Goal: Information Seeking & Learning: Learn about a topic

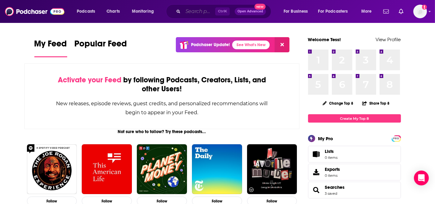
click at [186, 15] on input "Search podcasts, credits, & more..." at bounding box center [199, 11] width 32 height 10
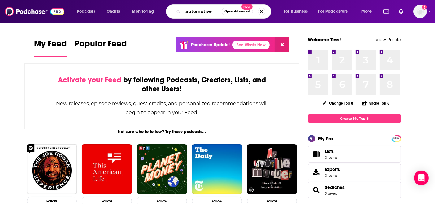
type input "automotive"
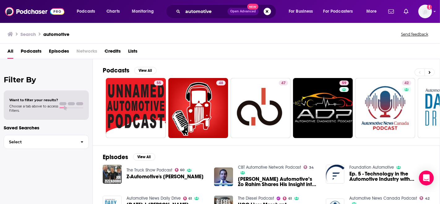
click at [245, 11] on span "Open Advanced" at bounding box center [243, 11] width 26 height 3
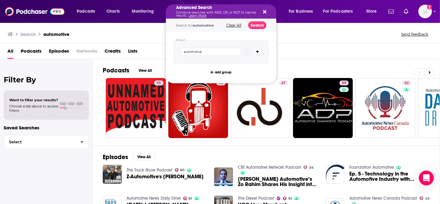
click at [256, 51] on icon "Search podcasts, credits, & more..." at bounding box center [257, 52] width 3 height 4
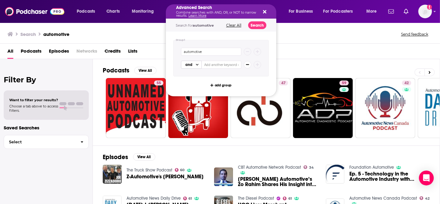
click at [195, 62] on span "Choose View" at bounding box center [197, 64] width 5 height 7
click at [227, 80] on div "Group 1 automotive and add group" at bounding box center [221, 64] width 110 height 65
click at [227, 84] on span "add group" at bounding box center [223, 85] width 17 height 3
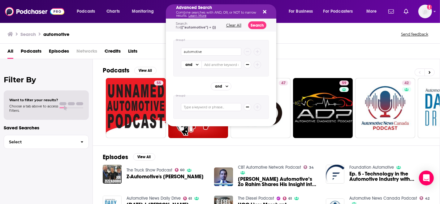
click at [246, 105] on icon "Search podcasts, credits, & more..." at bounding box center [247, 107] width 3 height 4
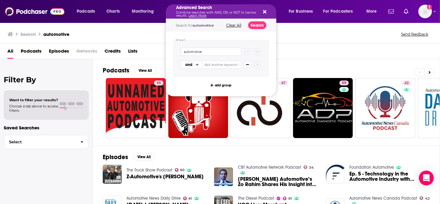
click at [247, 64] on icon "Search podcasts, credits, & more..." at bounding box center [247, 64] width 3 height 1
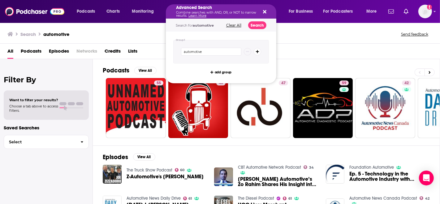
click at [298, 36] on div "Search automotive Send feedback" at bounding box center [218, 34] width 423 height 9
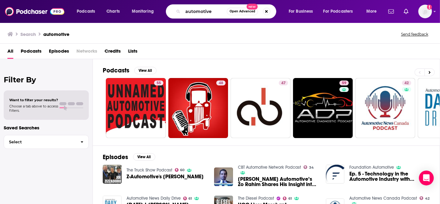
click at [37, 105] on span "Choose a tab above to access filters." at bounding box center [33, 108] width 49 height 9
click at [29, 49] on span "Podcasts" at bounding box center [31, 52] width 21 height 13
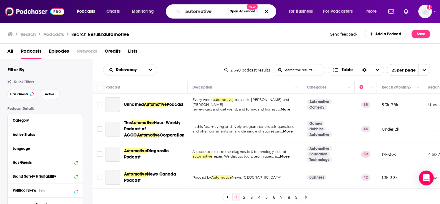
scroll to position [34, 0]
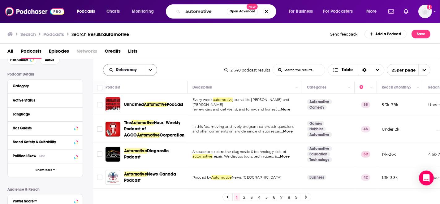
click at [149, 72] on button "open menu" at bounding box center [150, 69] width 13 height 11
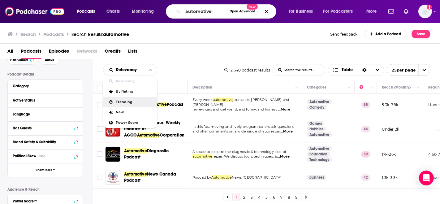
click at [125, 103] on span "Trending" at bounding box center [134, 101] width 36 height 3
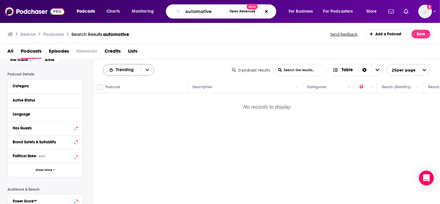
click at [150, 71] on button "open menu" at bounding box center [147, 69] width 13 height 11
click at [130, 90] on span "By Rating" at bounding box center [132, 91] width 33 height 3
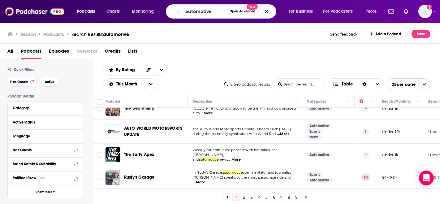
scroll to position [0, 0]
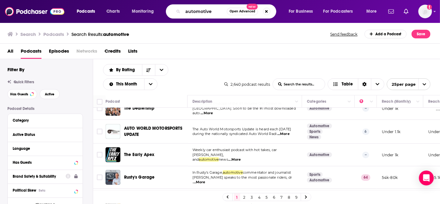
click at [21, 119] on div "Category" at bounding box center [43, 120] width 61 height 4
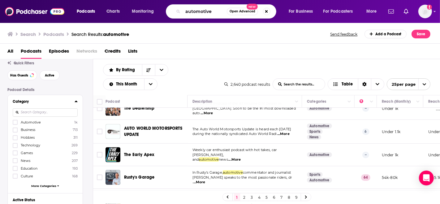
scroll to position [34, 0]
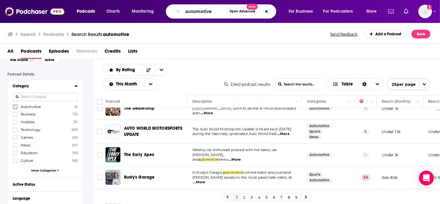
click at [14, 108] on icon at bounding box center [15, 107] width 4 height 4
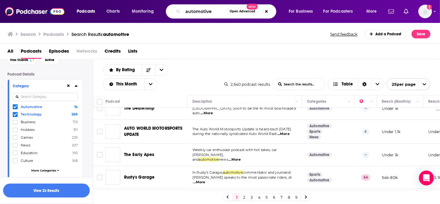
scroll to position [49, 0]
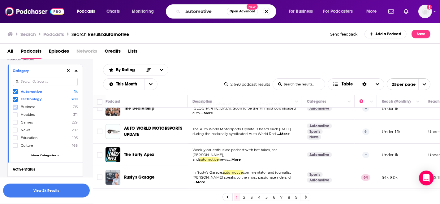
click at [15, 107] on icon at bounding box center [15, 107] width 4 height 4
click at [52, 189] on button "View 2k Results" at bounding box center [46, 190] width 87 height 14
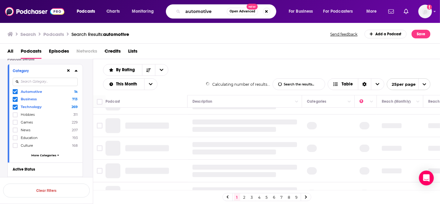
scroll to position [470, 0]
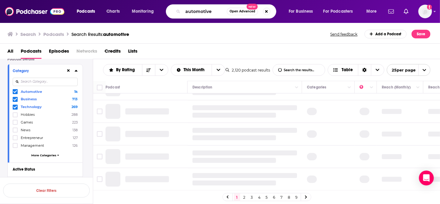
click at [424, 70] on icon "open menu" at bounding box center [424, 70] width 3 height 2
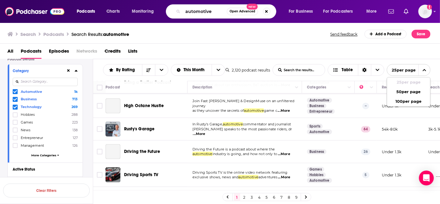
scroll to position [480, 0]
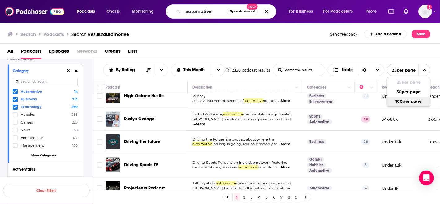
click at [404, 101] on button "100 per page" at bounding box center [408, 102] width 43 height 10
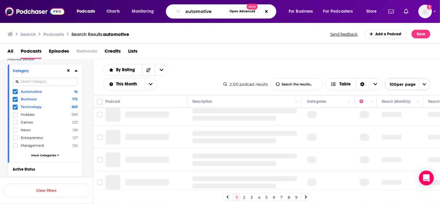
scroll to position [0, 0]
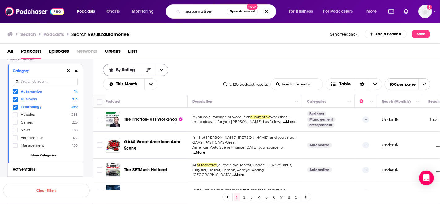
click at [160, 69] on icon "open menu" at bounding box center [162, 70] width 4 height 2
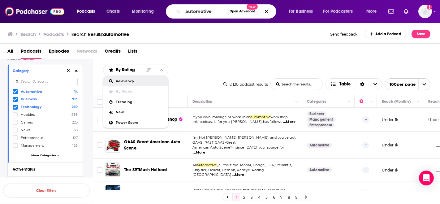
click at [135, 80] on span "Relevancy" at bounding box center [140, 80] width 48 height 3
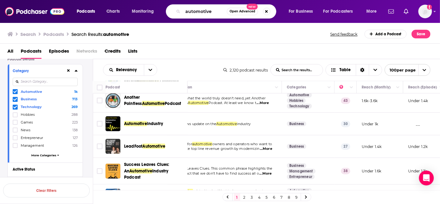
scroll to position [619, 123]
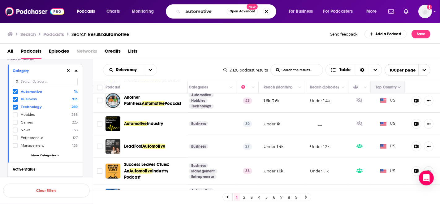
click at [388, 88] on button "Move" at bounding box center [387, 87] width 24 height 7
click at [398, 88] on icon "Column Actions" at bounding box center [399, 88] width 3 height 2
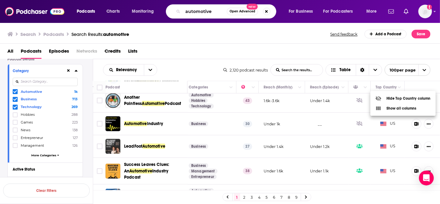
click at [355, 50] on div at bounding box center [220, 102] width 440 height 204
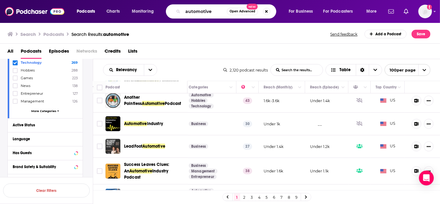
scroll to position [118, 0]
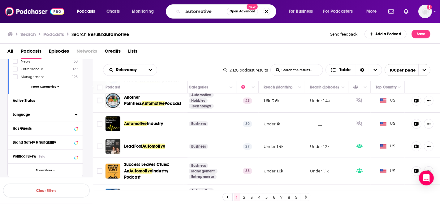
click at [21, 114] on div "Language" at bounding box center [42, 114] width 58 height 4
click at [75, 113] on icon at bounding box center [76, 114] width 3 height 5
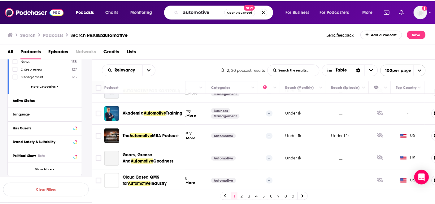
scroll to position [2230, 93]
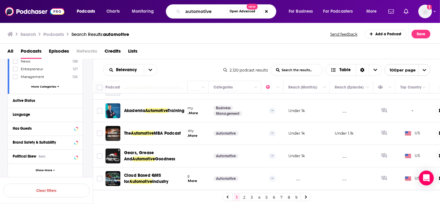
click at [78, 12] on span "Podcasts" at bounding box center [86, 11] width 18 height 9
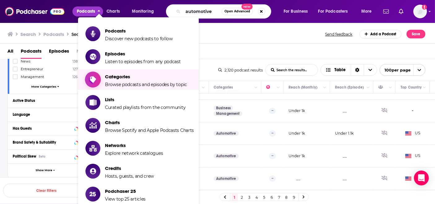
click at [120, 78] on span "Categories" at bounding box center [146, 77] width 82 height 6
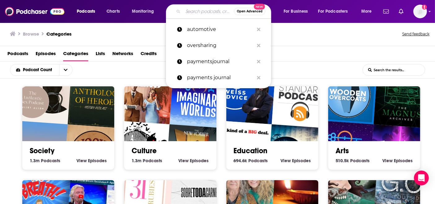
click at [329, 48] on div "Podcasts Episodes Categories Lists Networks Credits" at bounding box center [217, 53] width 435 height 15
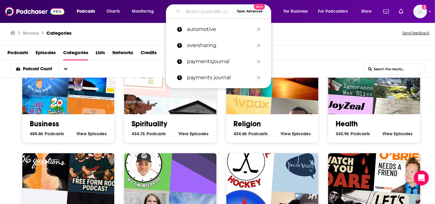
scroll to position [103, 0]
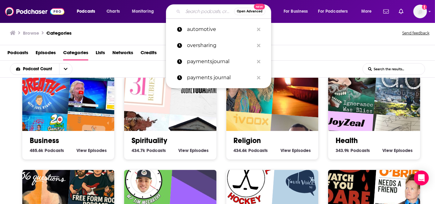
click at [41, 138] on link "Business" at bounding box center [44, 140] width 29 height 9
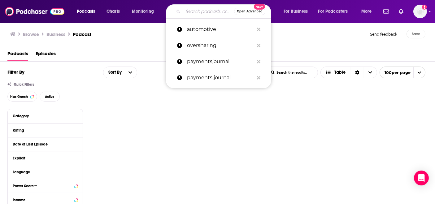
click at [193, 11] on input "Search podcasts, credits, & more..." at bounding box center [208, 11] width 51 height 10
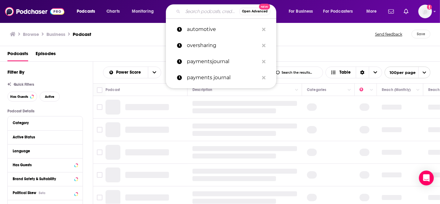
click at [149, 36] on div "Browse Business Podcast" at bounding box center [193, 34] width 366 height 9
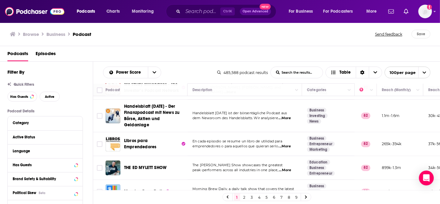
scroll to position [1168, 0]
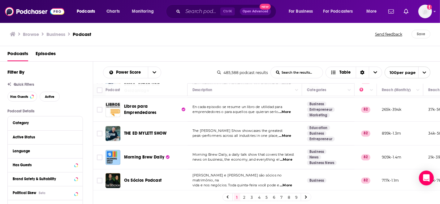
click at [288, 157] on span "...More" at bounding box center [286, 159] width 12 height 5
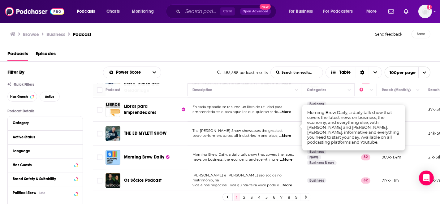
click at [231, 169] on td "[PERSON_NAME] e [PERSON_NAME] são sócios no matrimônio, na vida e nos negócios.…" at bounding box center [244, 180] width 114 height 23
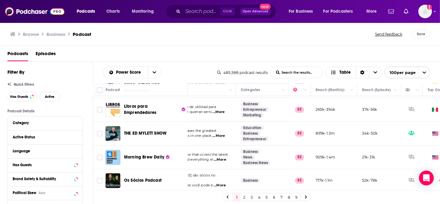
scroll to position [1168, 89]
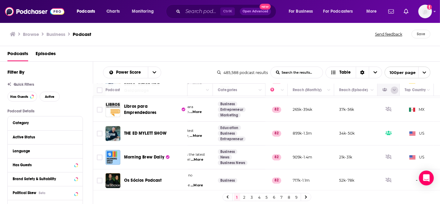
click at [396, 89] on button "Column Actions" at bounding box center [394, 89] width 7 height 7
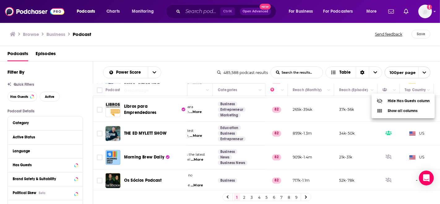
click at [379, 129] on div at bounding box center [220, 102] width 440 height 204
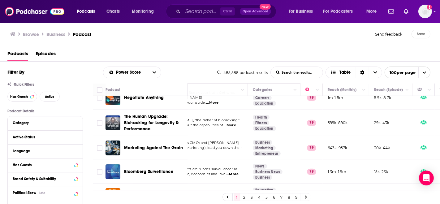
scroll to position [2288, 54]
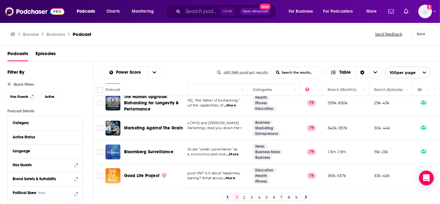
click at [243, 195] on link "2" at bounding box center [244, 196] width 6 height 7
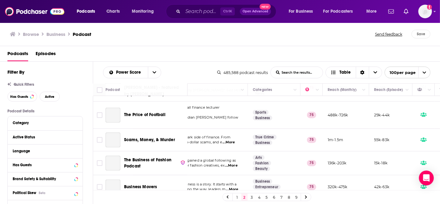
scroll to position [2276, 54]
